Goal: Transaction & Acquisition: Purchase product/service

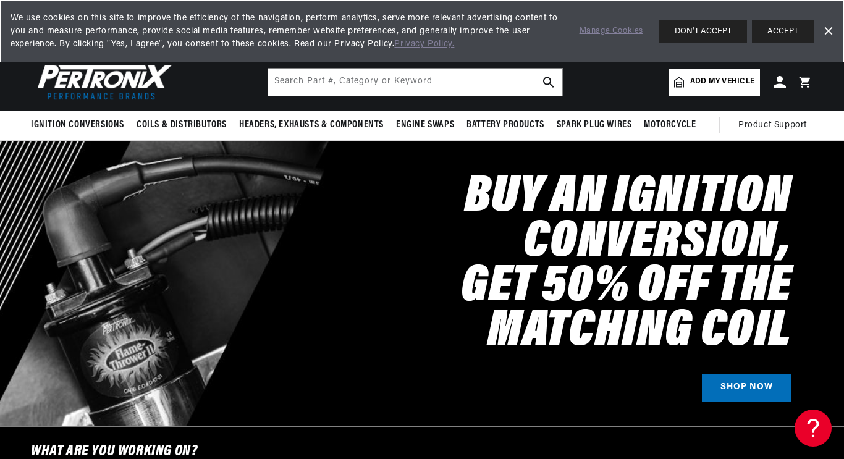
click at [785, 30] on button "ACCEPT" at bounding box center [783, 31] width 62 height 22
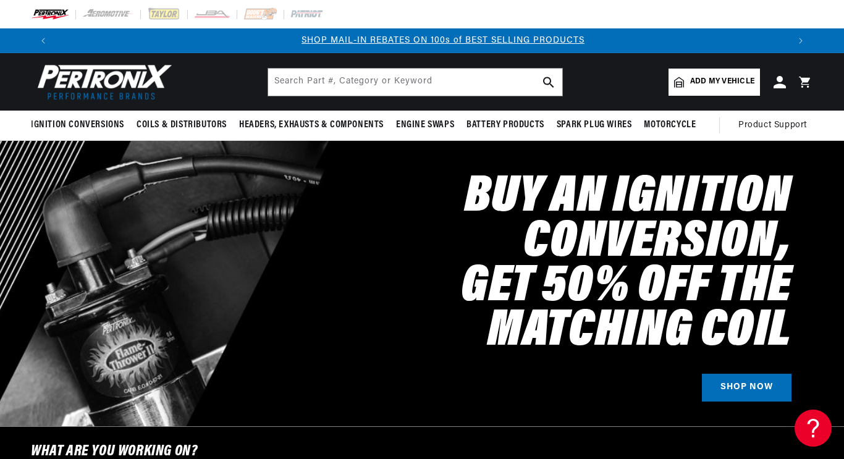
scroll to position [0, 733]
click at [702, 82] on span "Add my vehicle" at bounding box center [722, 82] width 64 height 12
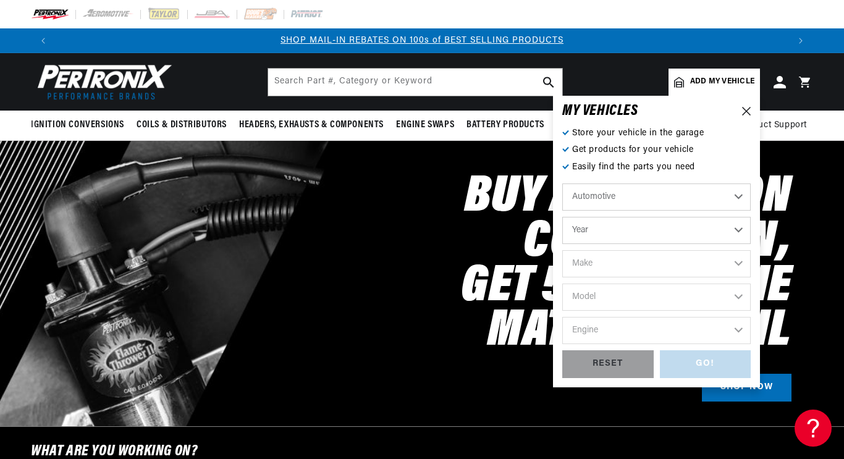
click at [709, 235] on select "Year 2022 2021 2020 2019 2018 2017 2016 2015 2014 2013 2012 2011 2010 2009 2008…" at bounding box center [656, 230] width 188 height 27
select select "1970"
click at [562, 217] on select "Year 2022 2021 2020 2019 2018 2017 2016 2015 2014 2013 2012 2011 2010 2009 2008…" at bounding box center [656, 230] width 188 height 27
select select "1970"
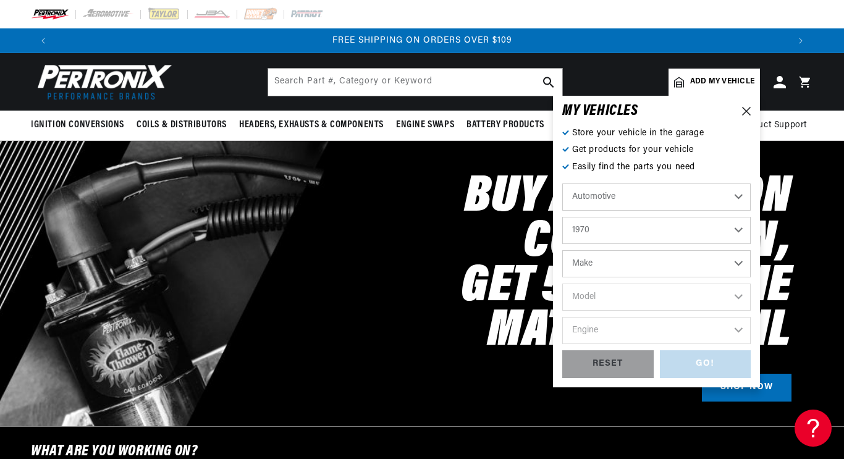
click at [653, 266] on select "Make Alfa Romeo American Motors Aston Martin Audi Austin Austin Healey Avanti B…" at bounding box center [656, 263] width 188 height 27
select select "Chevrolet"
click at [562, 250] on select "Make Alfa Romeo American Motors Aston Martin Audi Austin Austin Healey Avanti B…" at bounding box center [656, 263] width 188 height 27
select select "Chevrolet"
click at [636, 304] on select "Model Bel Air Biscayne Blazer Brookwood C10 Pickup C10 Suburban C20 Pickup C20 …" at bounding box center [656, 297] width 188 height 27
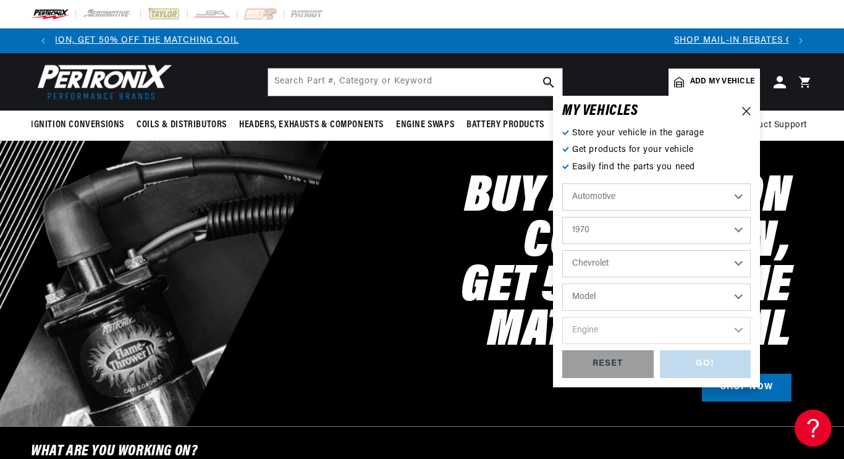
scroll to position [0, 0]
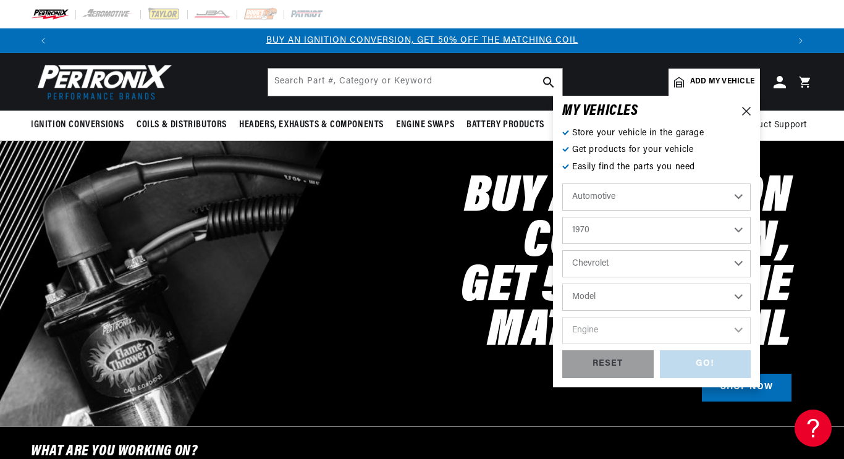
select select "Nova"
click at [562, 284] on select "Model Bel Air Biscayne Blazer Brookwood C10 Pickup C10 Suburban C20 Pickup C20 …" at bounding box center [656, 297] width 188 height 27
select select "Nova"
click at [663, 335] on select "Engine 153cid / 2.5L 230cid / 3.8L 250cid / 4.1L 305cid / 5.0L 307cid / 5.0L 35…" at bounding box center [656, 330] width 188 height 27
select select "350cid-5.7L"
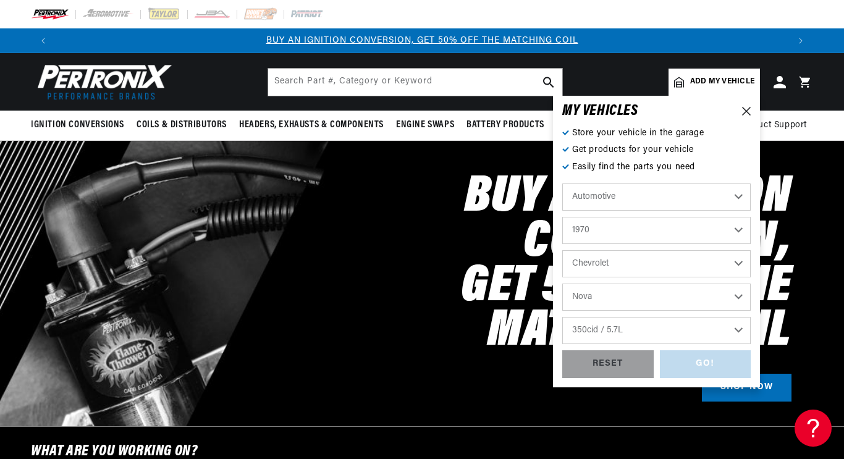
click at [562, 317] on select "Engine 153cid / 2.5L 230cid / 3.8L 250cid / 4.1L 305cid / 5.0L 307cid / 5.0L 35…" at bounding box center [656, 330] width 188 height 27
select select "350cid-5.7L"
click at [719, 368] on div "GO!" at bounding box center [705, 364] width 91 height 28
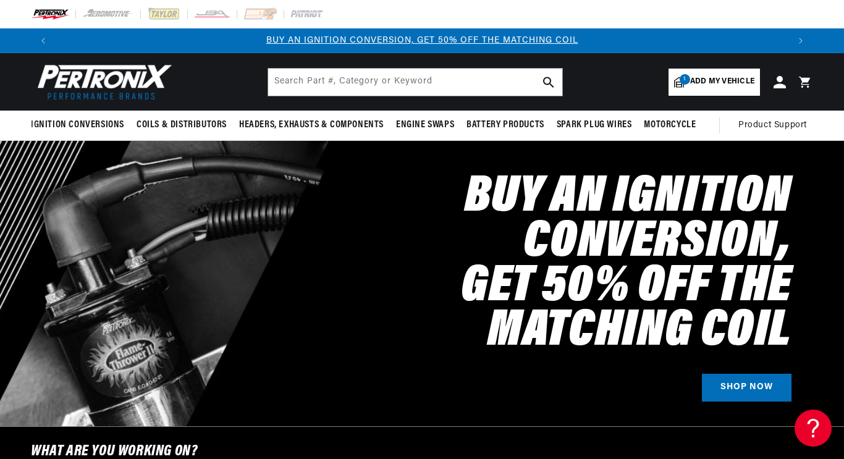
select select "1970"
select select "Chevrolet"
select select "Nova"
select select "350cid-5.7L"
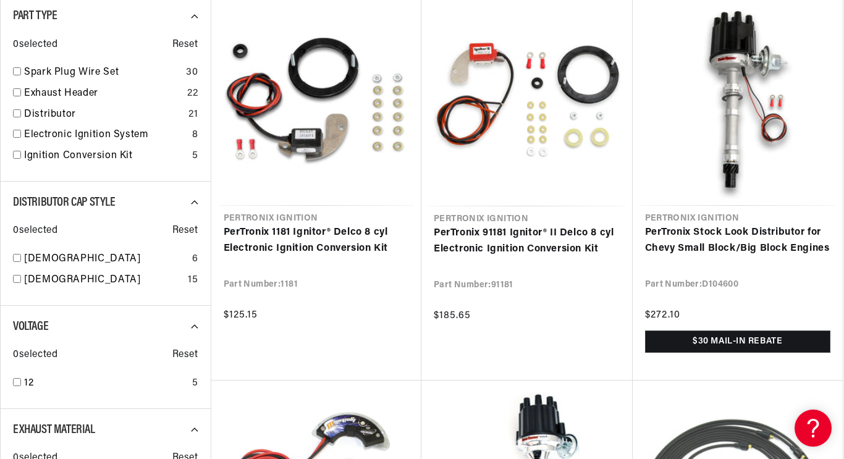
scroll to position [0, 733]
click at [747, 242] on link "PerTronix Stock Look Distributor for Chevy Small Block/Big Block Engines" at bounding box center [738, 241] width 186 height 32
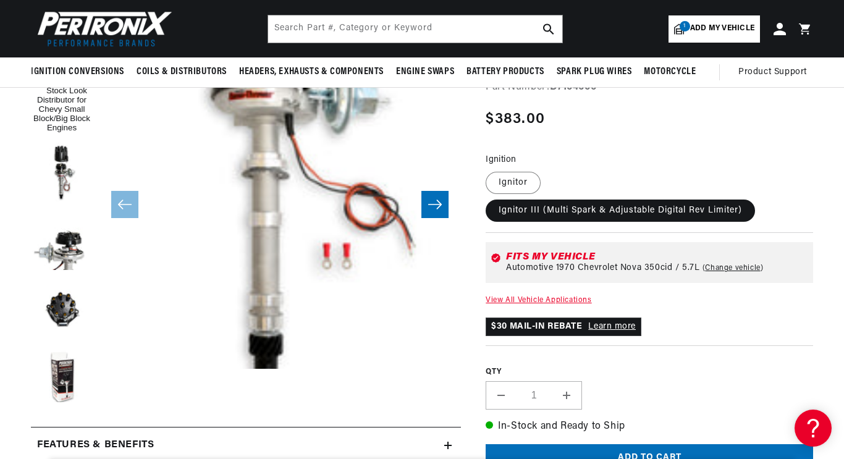
click at [513, 182] on label "Ignitor" at bounding box center [513, 183] width 55 height 22
click at [489, 170] on input "Ignitor" at bounding box center [489, 169] width 1 height 1
radio input "true"
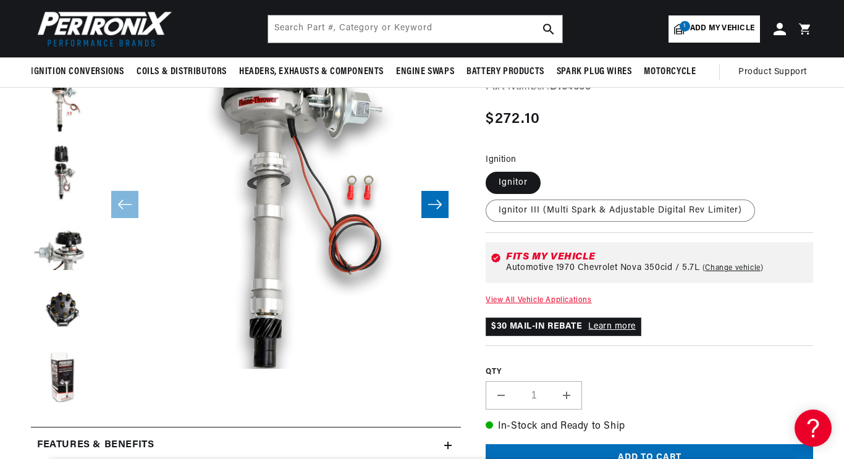
click at [665, 213] on label "Ignitor III (Multi Spark & Adjustable Digital Rev Limiter)" at bounding box center [620, 211] width 269 height 22
click at [547, 170] on input "Ignitor III (Multi Spark & Adjustable Digital Rev Limiter)" at bounding box center [547, 169] width 1 height 1
radio input "true"
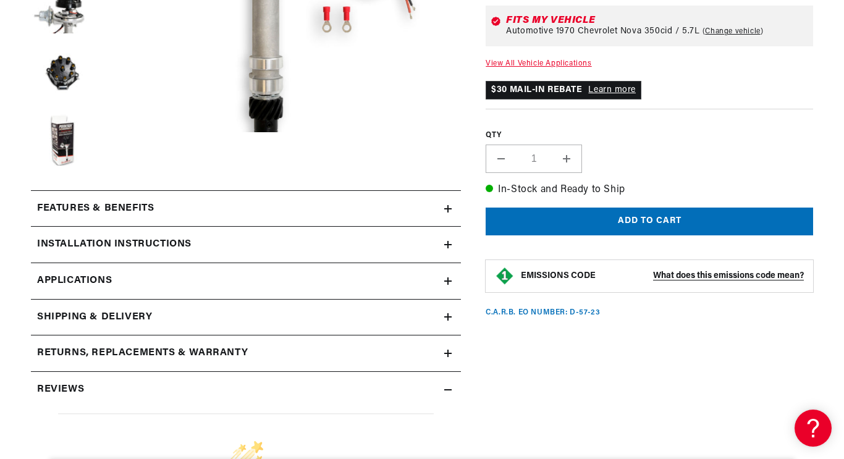
scroll to position [421, 0]
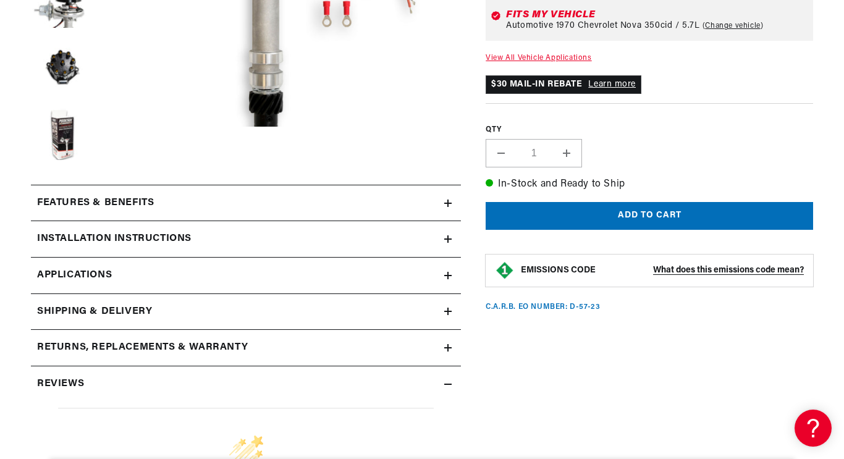
click at [439, 200] on div "Features & Benefits" at bounding box center [237, 203] width 413 height 16
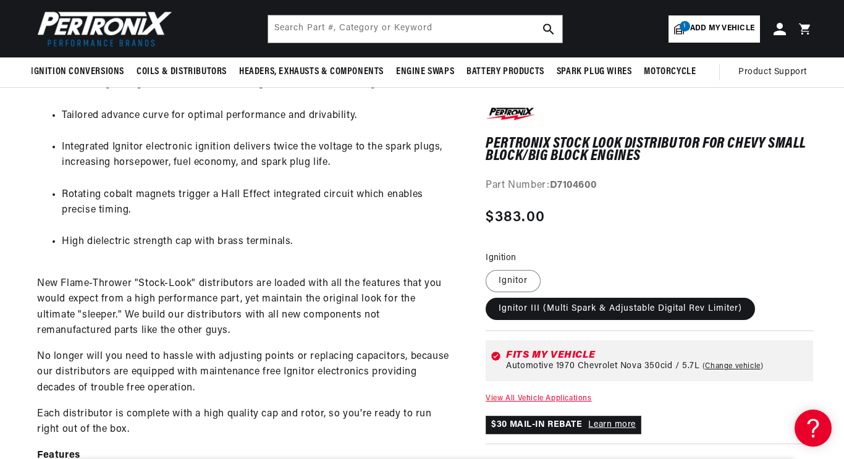
scroll to position [575, 0]
click at [518, 282] on label "Ignitor" at bounding box center [513, 281] width 55 height 22
click at [489, 268] on input "Ignitor" at bounding box center [489, 268] width 1 height 1
radio input "true"
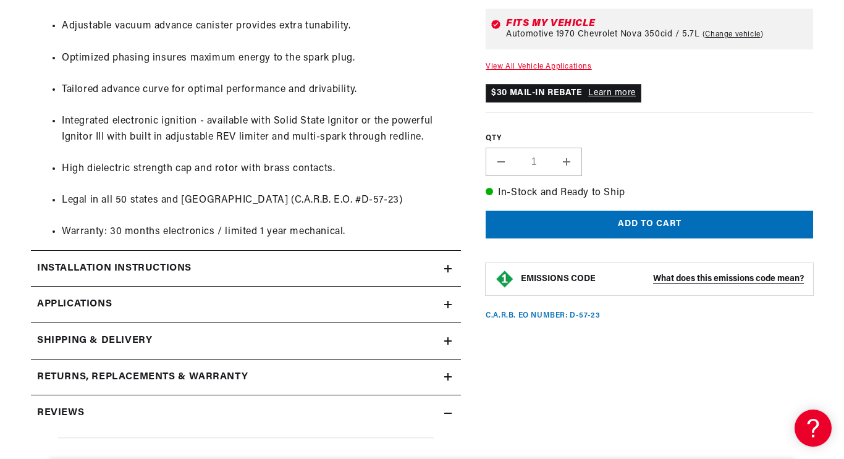
click at [448, 266] on icon at bounding box center [448, 268] width 0 height 7
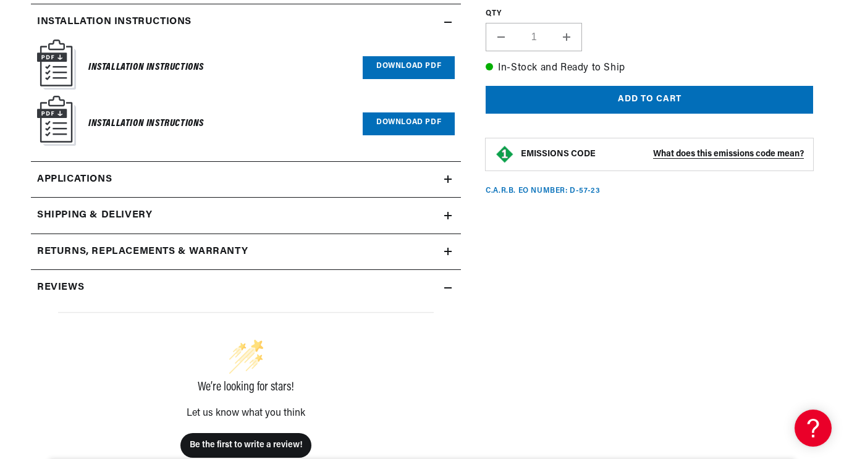
click at [437, 177] on link "Applications" at bounding box center [246, 180] width 430 height 36
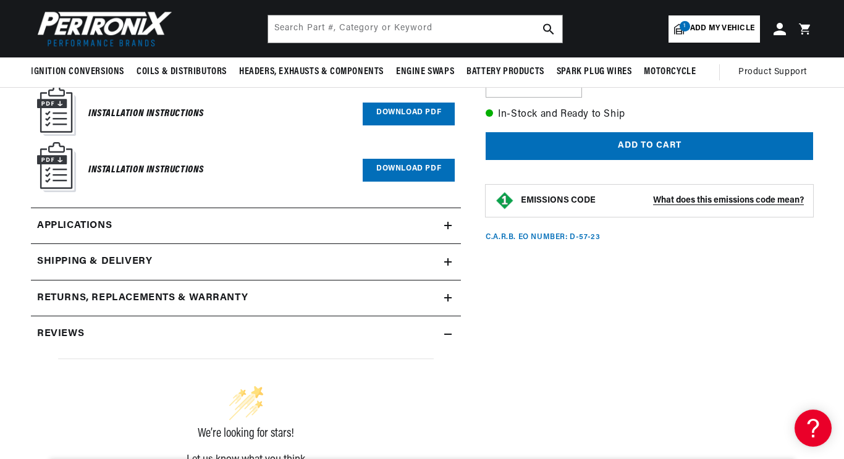
click at [460, 262] on summary "Shipping & Delivery" at bounding box center [246, 262] width 430 height 36
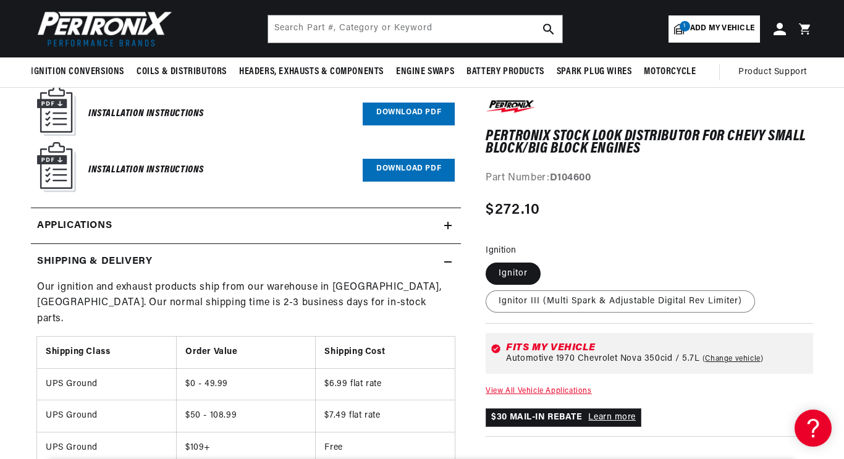
click at [455, 268] on summary "Shipping & Delivery" at bounding box center [246, 262] width 430 height 36
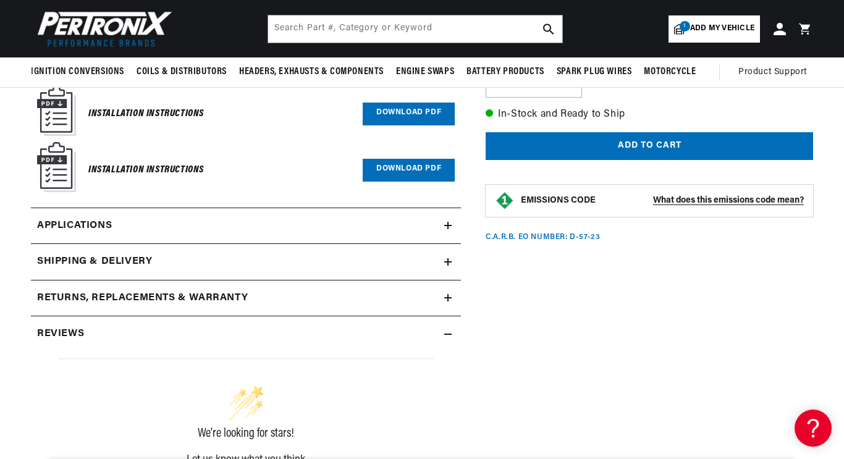
click at [453, 334] on summary "Reviews" at bounding box center [246, 334] width 430 height 36
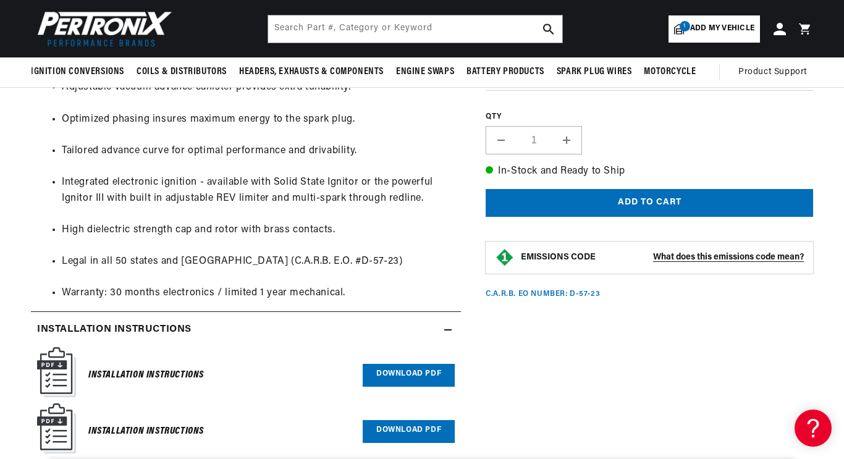
click at [164, 379] on h6 "Installation Instructions" at bounding box center [146, 375] width 116 height 17
click at [428, 374] on link "Download PDF" at bounding box center [409, 375] width 92 height 23
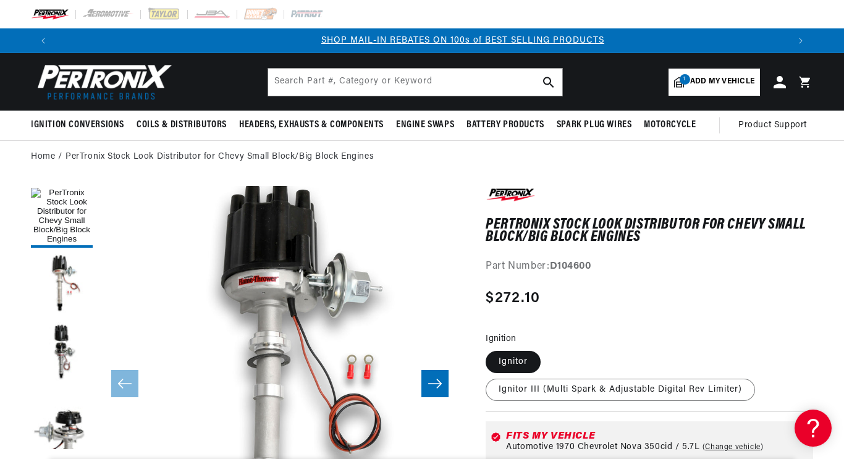
scroll to position [0, 733]
click at [49, 297] on button "Load image 6 in gallery view" at bounding box center [62, 285] width 62 height 62
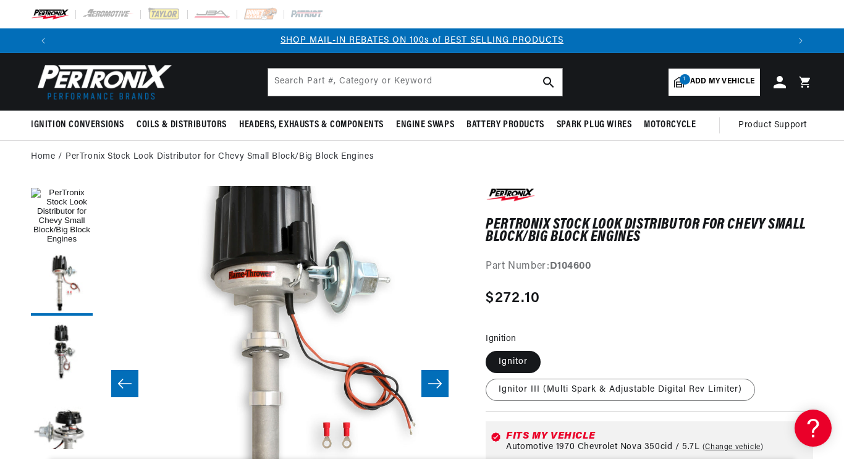
click at [52, 361] on button "Load image 2 in gallery view" at bounding box center [62, 353] width 62 height 62
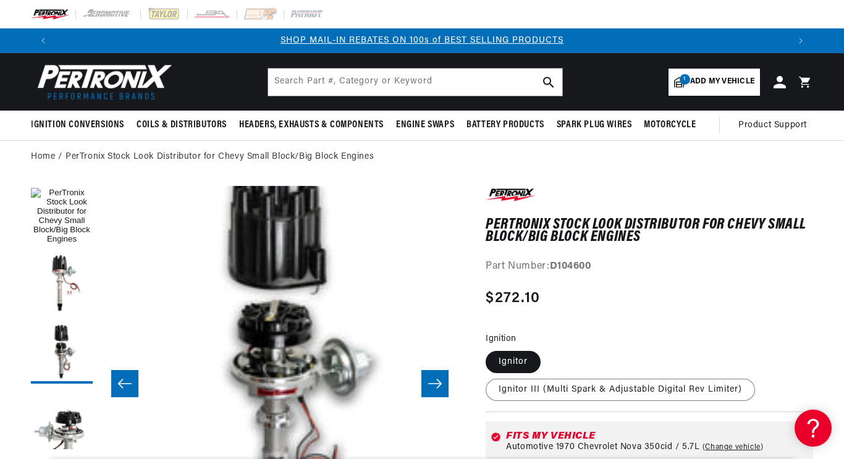
click at [59, 433] on button "Load image 3 in gallery view" at bounding box center [62, 421] width 62 height 62
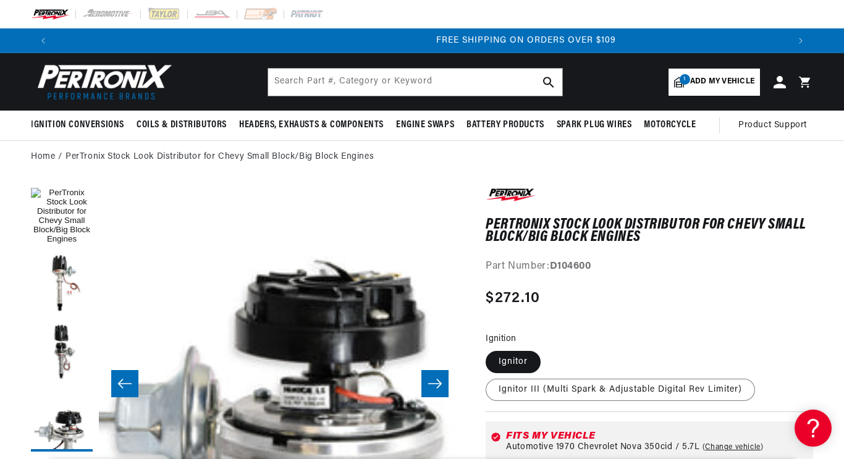
scroll to position [0, 1466]
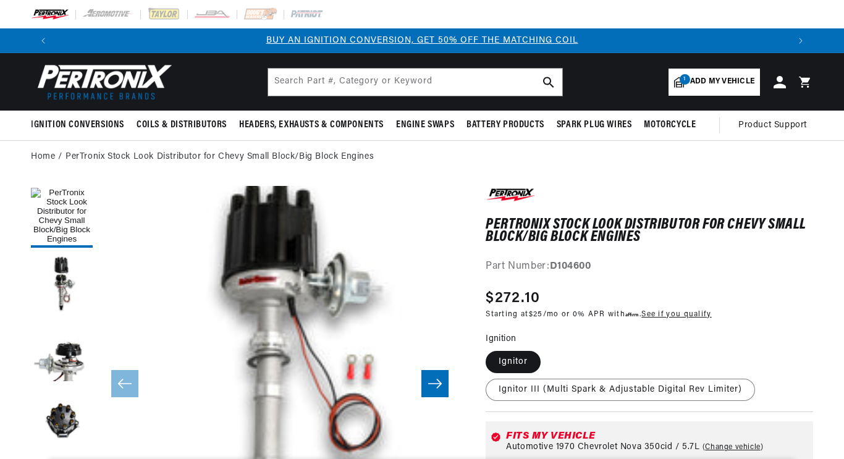
scroll to position [59, 0]
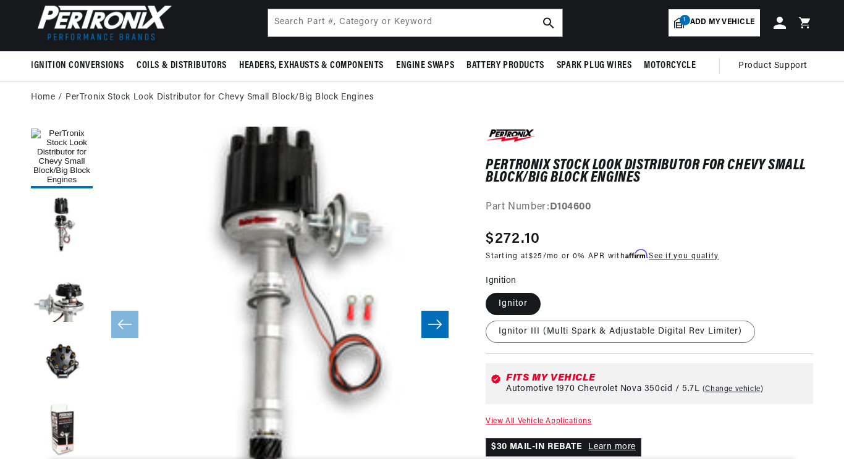
click at [577, 207] on strong "D104600" at bounding box center [570, 207] width 41 height 10
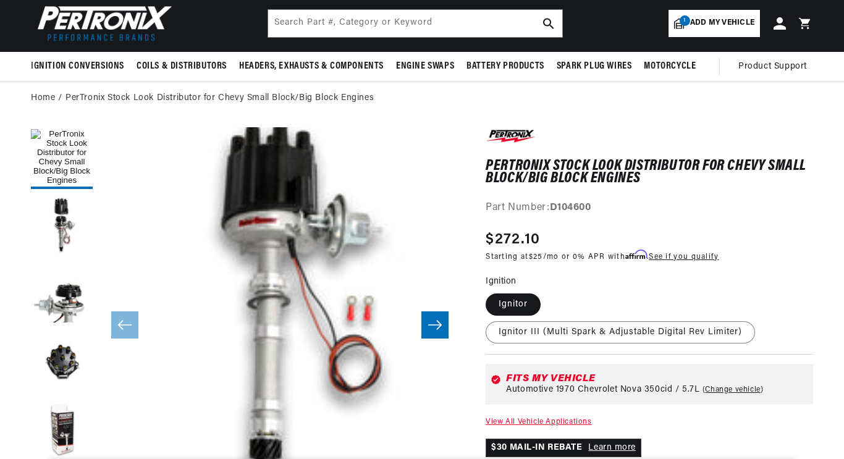
click at [575, 208] on strong "D104600" at bounding box center [570, 208] width 41 height 10
click at [560, 209] on strong "D104600" at bounding box center [570, 208] width 41 height 10
click at [560, 206] on strong "D104600" at bounding box center [570, 208] width 41 height 10
